Goal: Transaction & Acquisition: Subscribe to service/newsletter

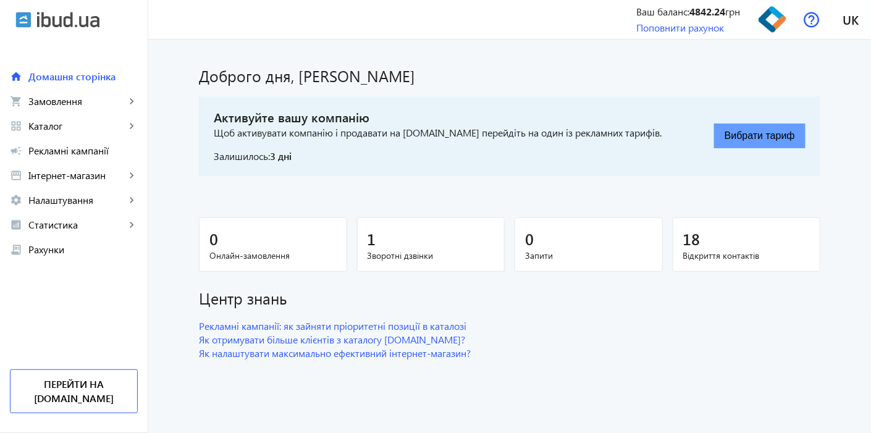
click at [750, 140] on button "Вибрати тариф" at bounding box center [759, 136] width 91 height 25
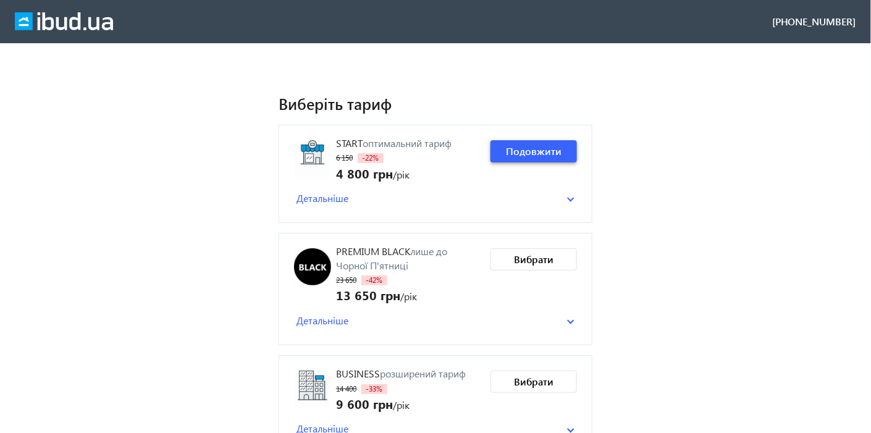
click at [524, 147] on span "Подовжити" at bounding box center [534, 152] width 56 height 14
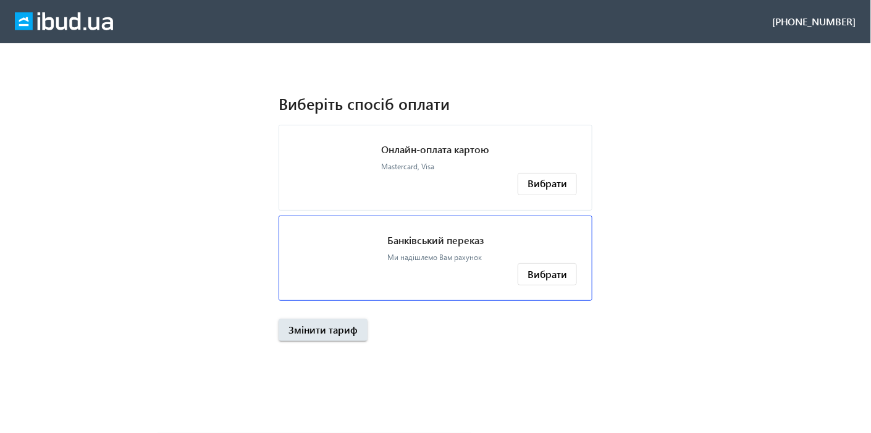
click at [380, 264] on mat-card "Банківський переказ Ми надішлемо Вам рахунок Вибрати" at bounding box center [436, 259] width 314 height 86
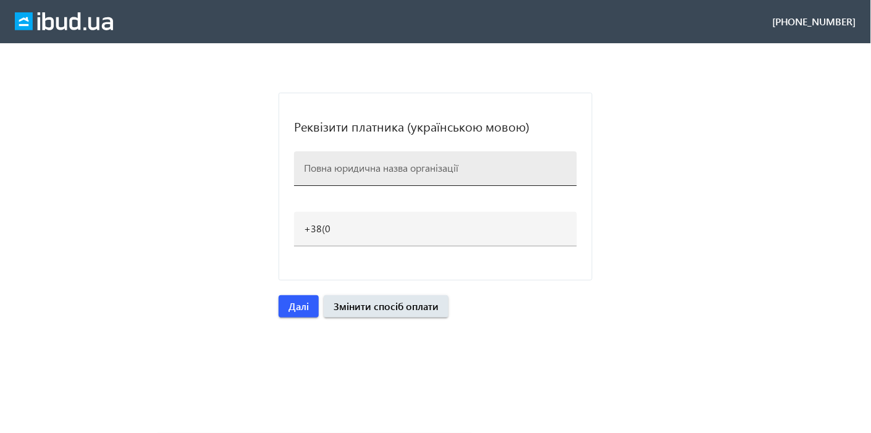
click at [351, 177] on div at bounding box center [435, 168] width 263 height 35
click at [348, 162] on input at bounding box center [435, 167] width 263 height 13
type input "ТОВАРИСТВО З ОБМЕЖЕНОЮ ВІДПОВІДАЛЬНІСТЮ "УТД ТЕХПРОМ""
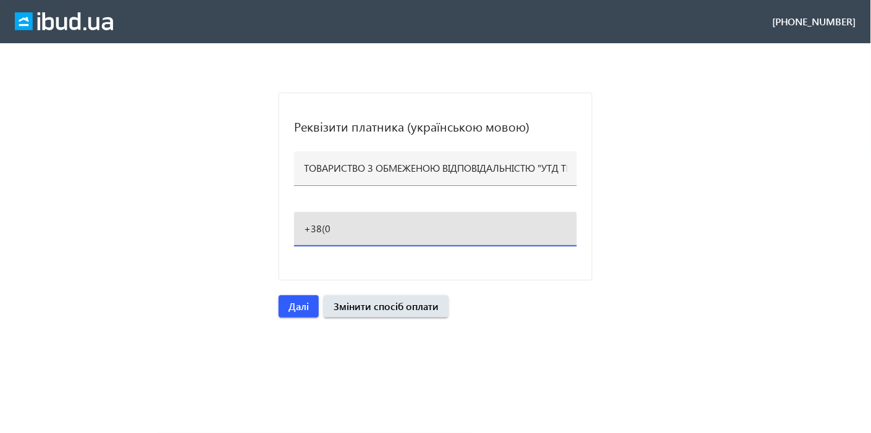
click at [382, 224] on input "+38(0" at bounding box center [435, 228] width 263 height 13
type input "[PHONE_NUMBER]"
click at [706, 255] on loading-spinner "Реквізити платника (українською мовою) ТОВАРИСТВО З ОБМЕЖЕНОЮ ВІДПОВІДАЛЬНІСТЮ …" at bounding box center [435, 205] width 871 height 225
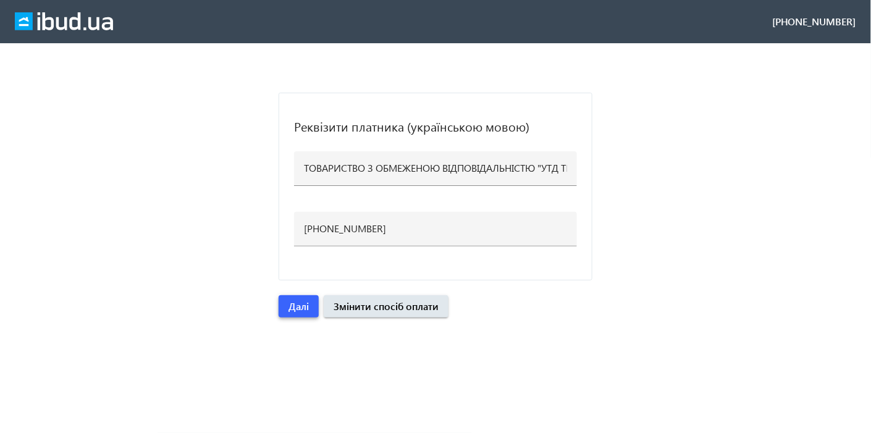
click at [288, 302] on span "Далі" at bounding box center [298, 307] width 20 height 14
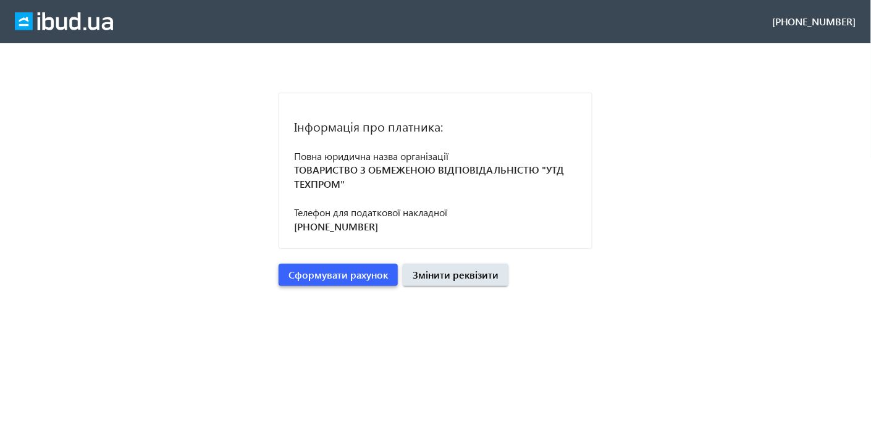
click at [306, 277] on span "Сформувати рахунок" at bounding box center [337, 275] width 99 height 14
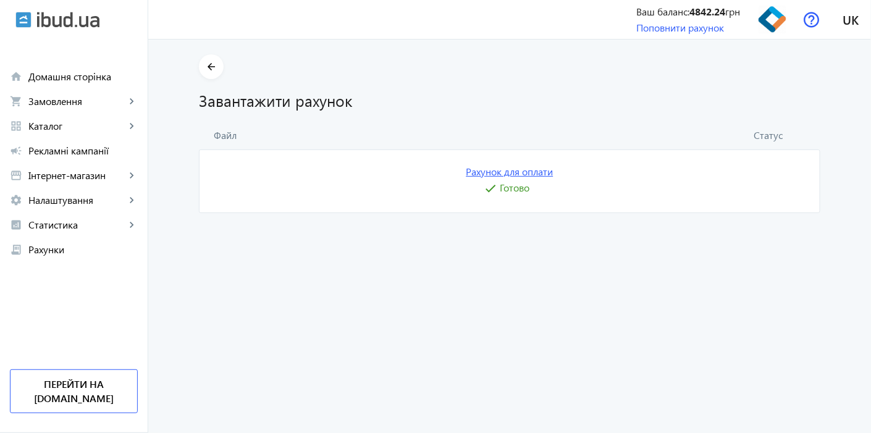
click at [504, 174] on link "Рахунок для оплати" at bounding box center [509, 172] width 87 height 14
